Goal: Task Accomplishment & Management: Complete application form

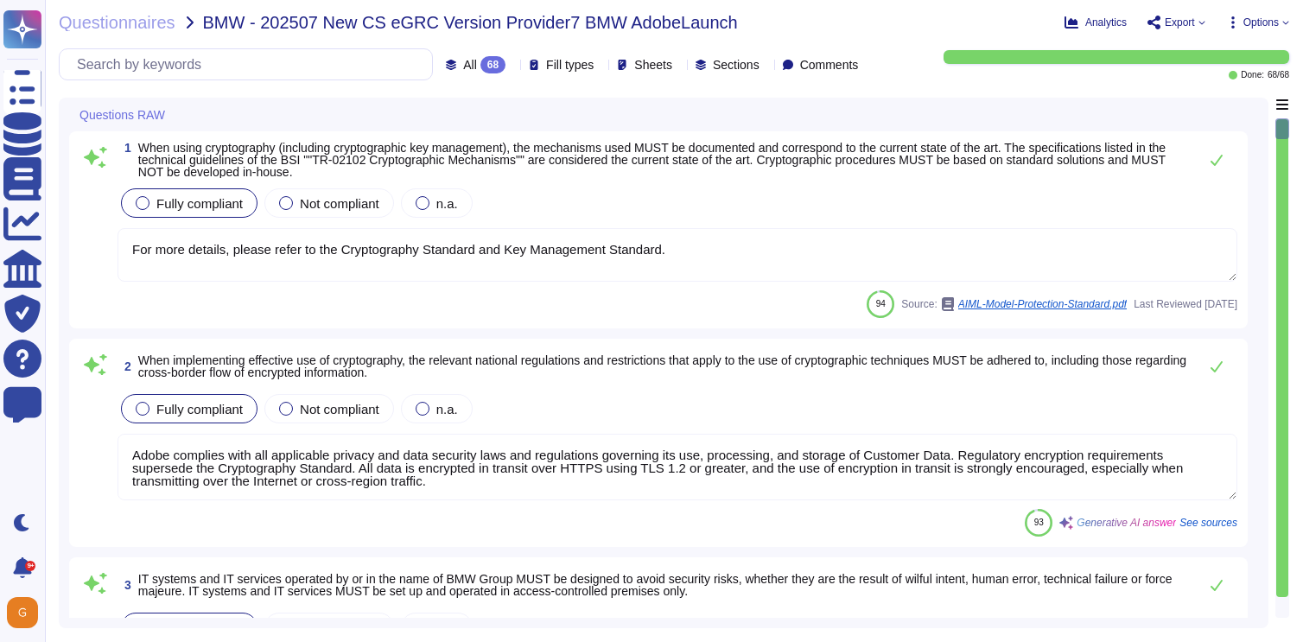
type textarea "For more details, please refer to the Cryptography Standard and Key Management …"
type textarea "Adobe complies with all applicable privacy and data security laws and regulatio…"
type textarea "On an annual basis, management performs a risk assessment of Adobe’s critical b…"
